Goal: Information Seeking & Learning: Learn about a topic

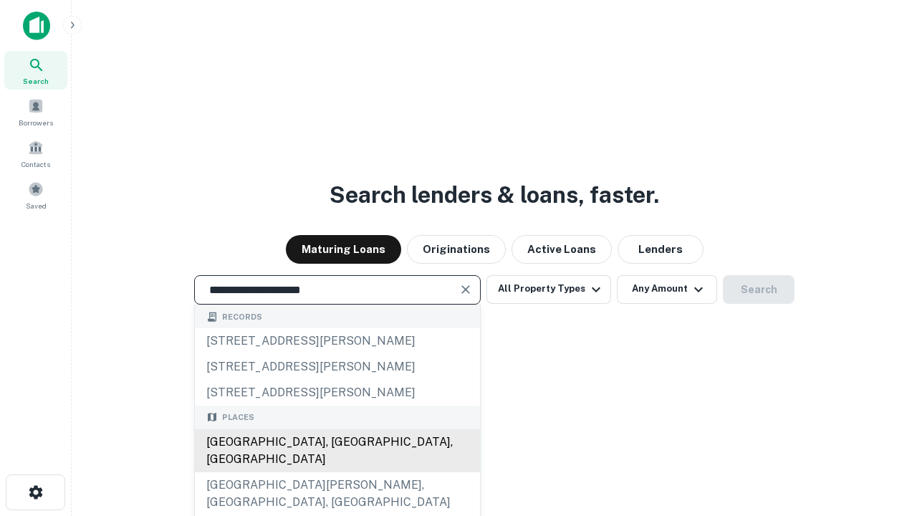
click at [337, 472] on div "[GEOGRAPHIC_DATA], [GEOGRAPHIC_DATA], [GEOGRAPHIC_DATA]" at bounding box center [337, 450] width 285 height 43
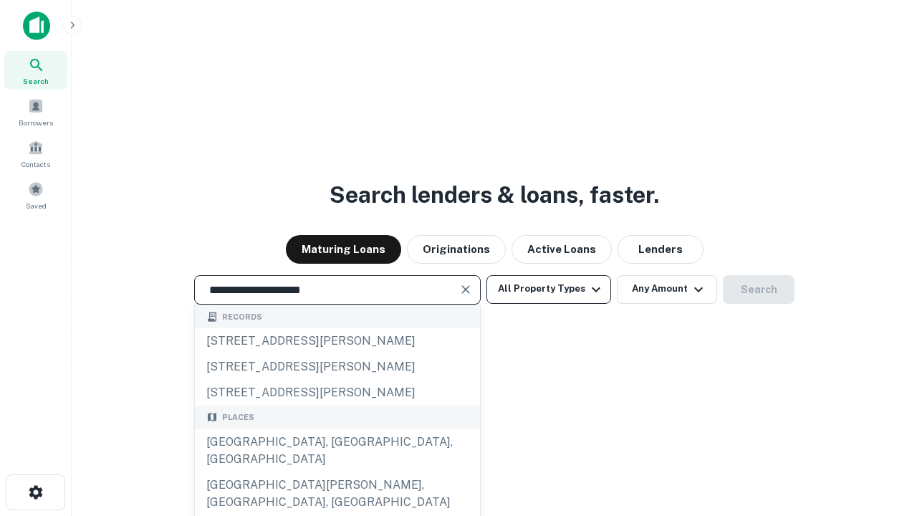
click at [549, 289] on button "All Property Types" at bounding box center [548, 289] width 125 height 29
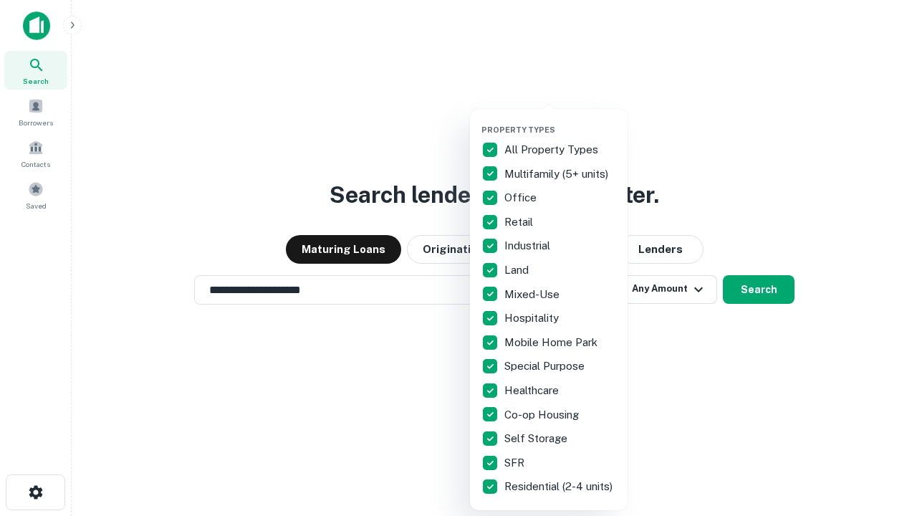
type input "**********"
click at [560, 120] on button "button" at bounding box center [560, 120] width 158 height 1
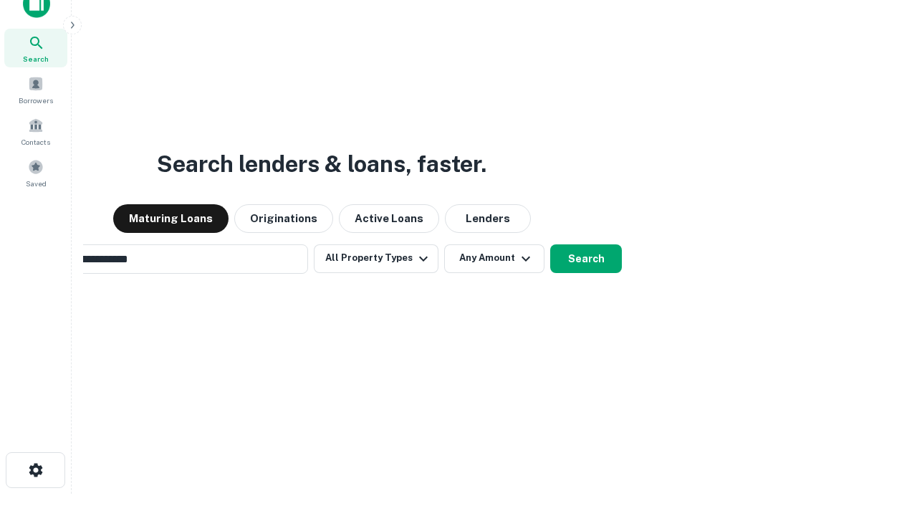
scroll to position [23, 0]
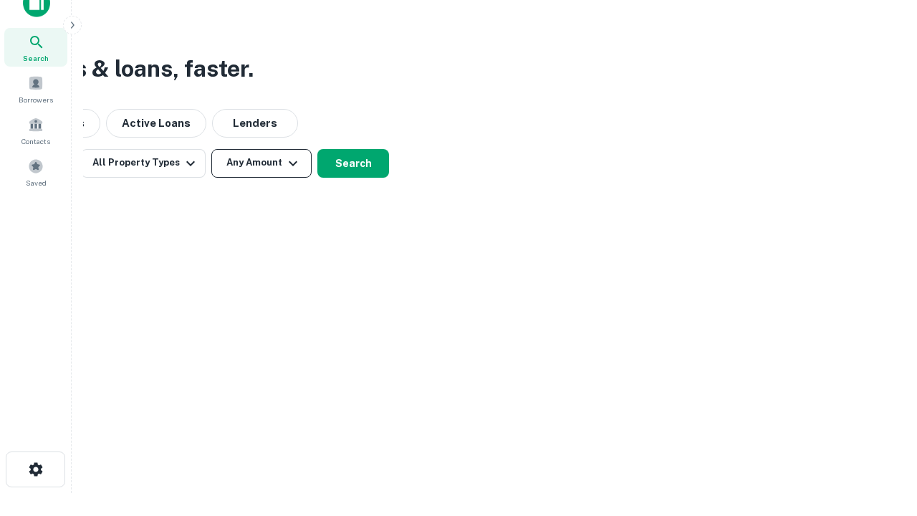
click at [261, 163] on button "Any Amount" at bounding box center [261, 163] width 100 height 29
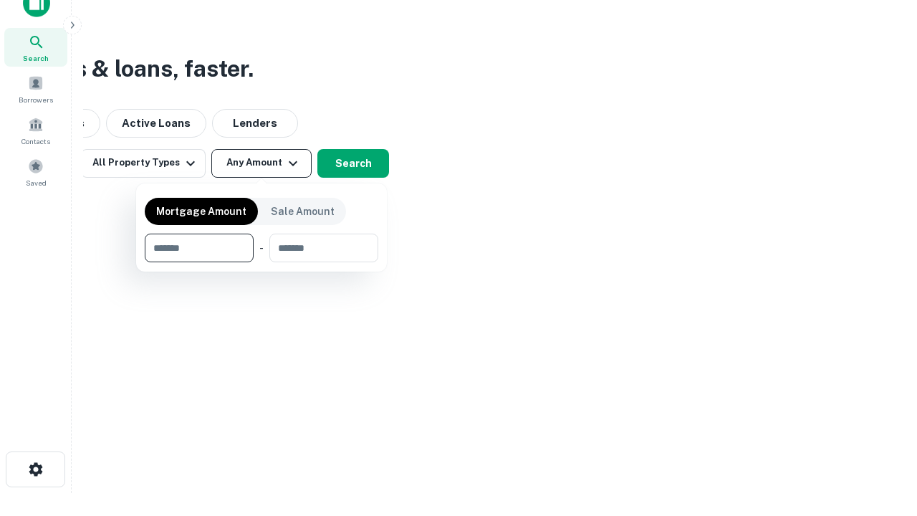
type input "*******"
click at [261, 262] on button "button" at bounding box center [261, 262] width 233 height 1
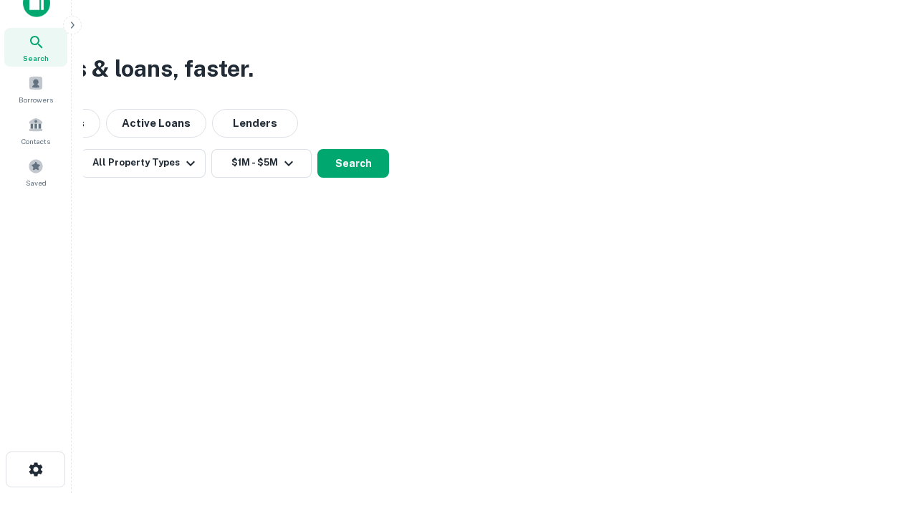
scroll to position [22, 0]
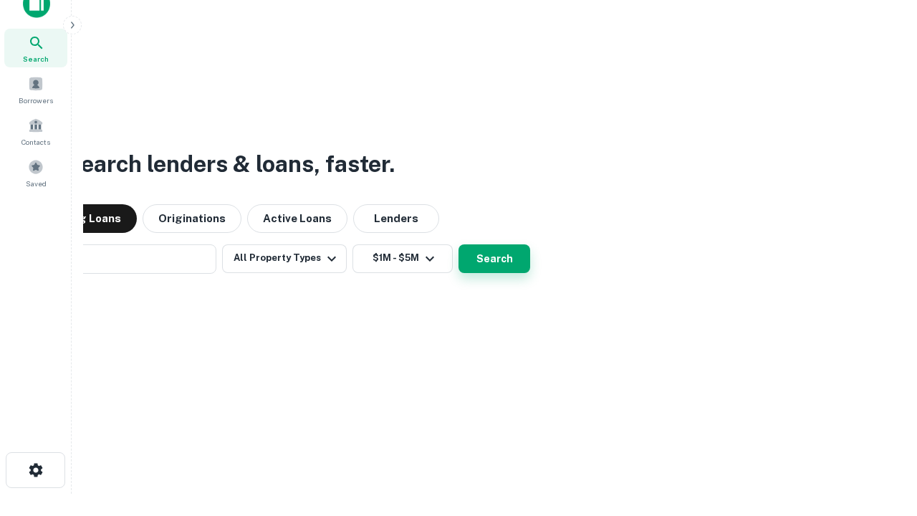
click at [458, 244] on button "Search" at bounding box center [494, 258] width 72 height 29
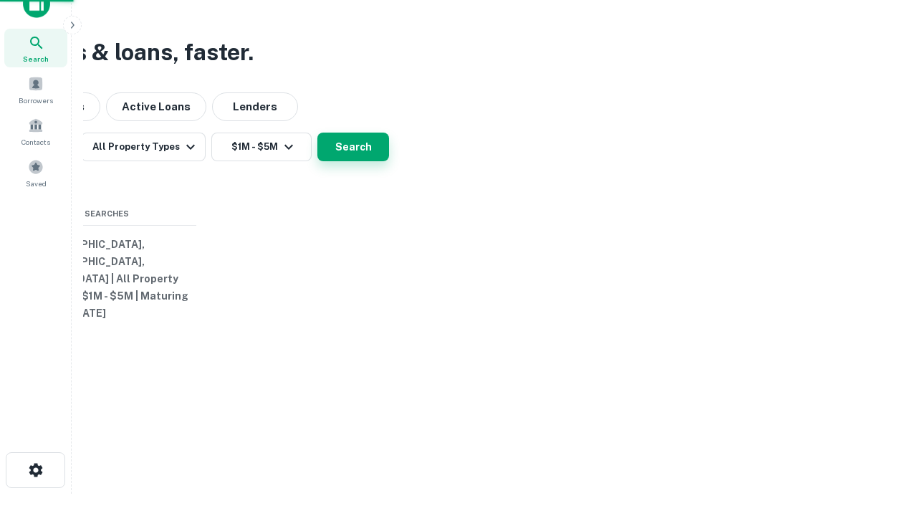
scroll to position [23, 0]
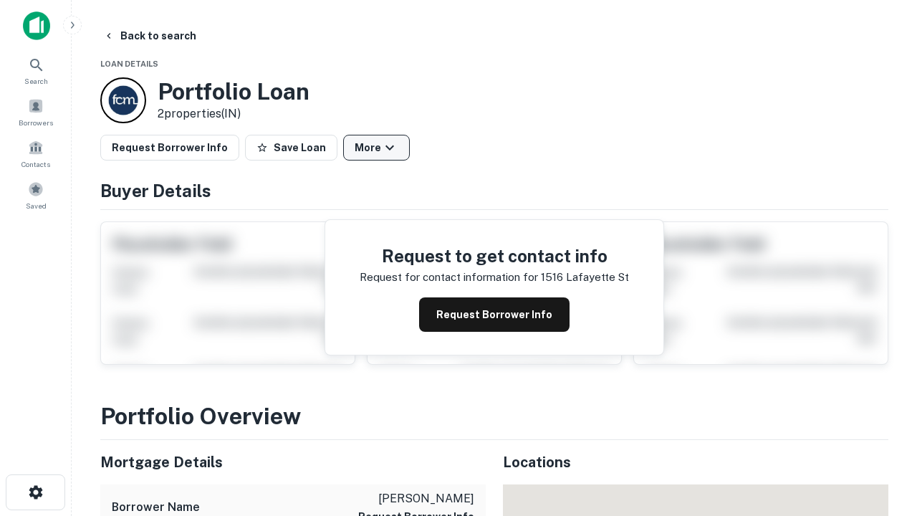
click at [376, 148] on button "More" at bounding box center [376, 148] width 67 height 26
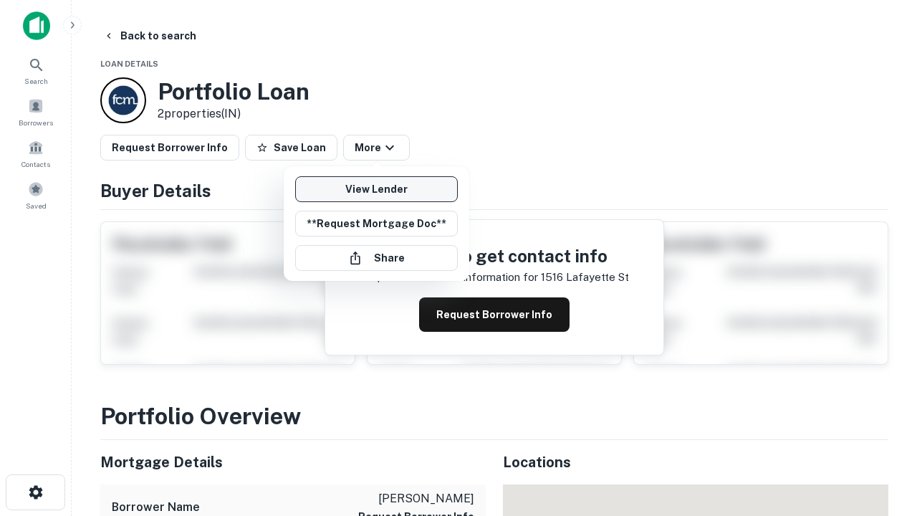
click at [376, 189] on link "View Lender" at bounding box center [376, 189] width 163 height 26
